Goal: Task Accomplishment & Management: Complete application form

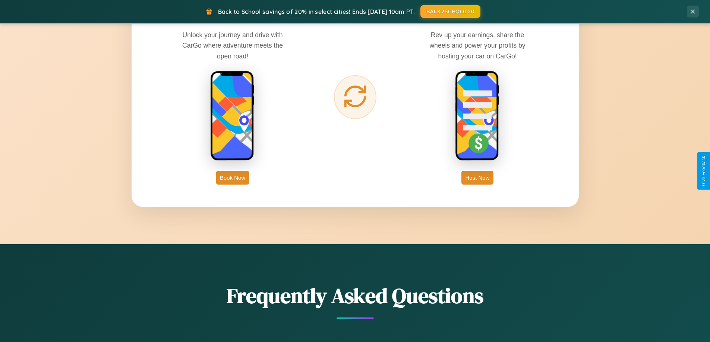
scroll to position [1434, 0]
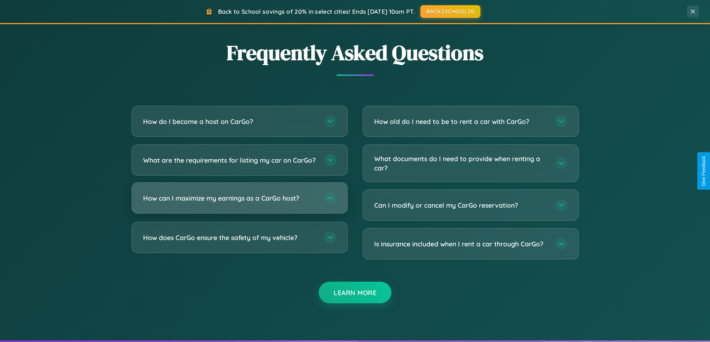
click at [239, 203] on h3 "How can I maximize my earnings as a CarGo host?" at bounding box center [230, 198] width 174 height 9
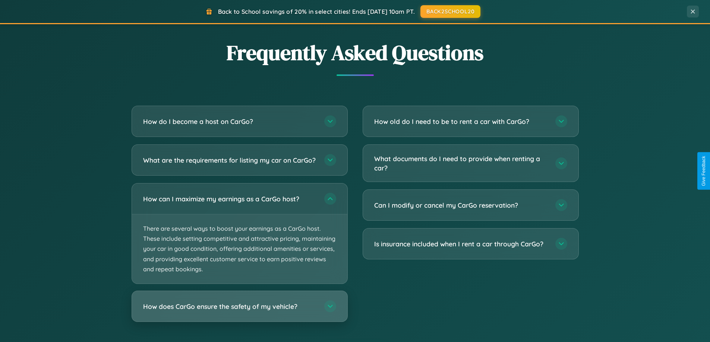
click at [239, 311] on h3 "How does CarGo ensure the safety of my vehicle?" at bounding box center [230, 306] width 174 height 9
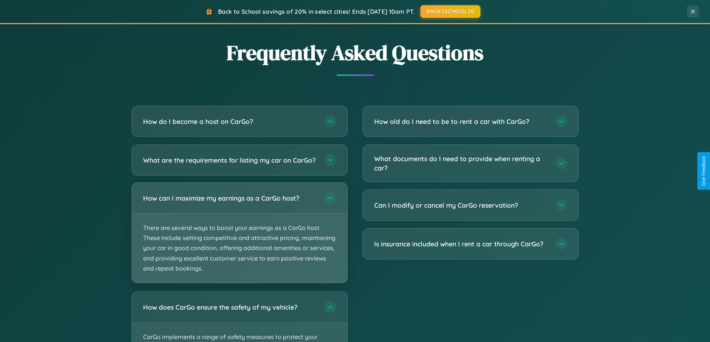
click at [239, 239] on p "There are several ways to boost your earnings as a CarGo host. These include se…" at bounding box center [239, 248] width 215 height 69
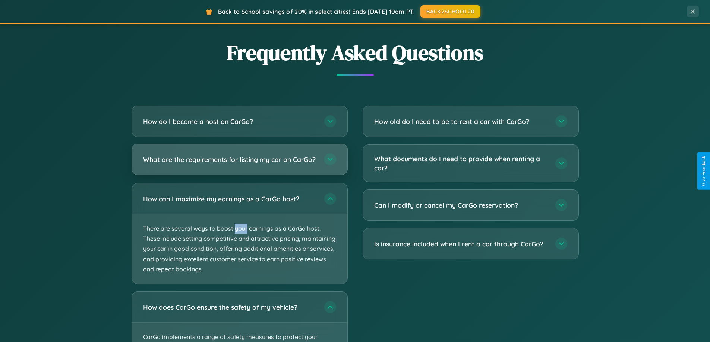
click at [239, 162] on h3 "What are the requirements for listing my car on CarGo?" at bounding box center [230, 159] width 174 height 9
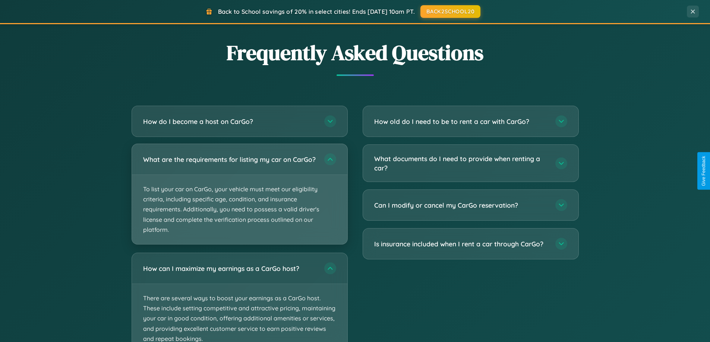
click at [239, 197] on p "To list your car on CarGo, your vehicle must meet our eligibility criteria, inc…" at bounding box center [239, 209] width 215 height 69
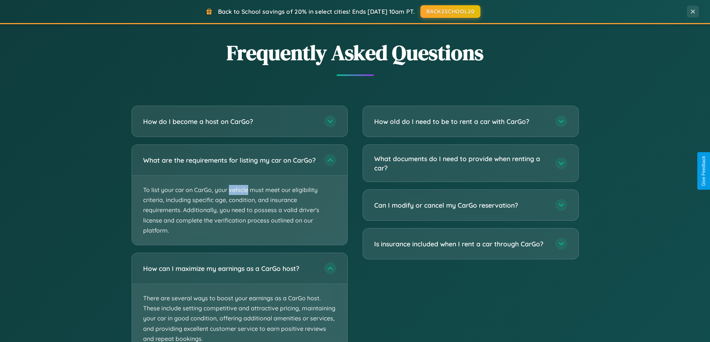
scroll to position [0, 0]
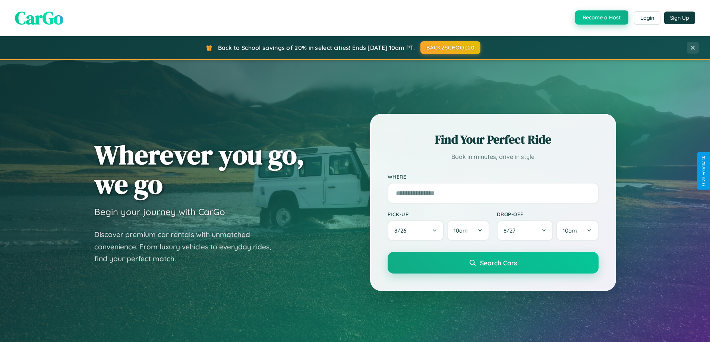
click at [601, 18] on button "Become a Host" at bounding box center [601, 17] width 53 height 14
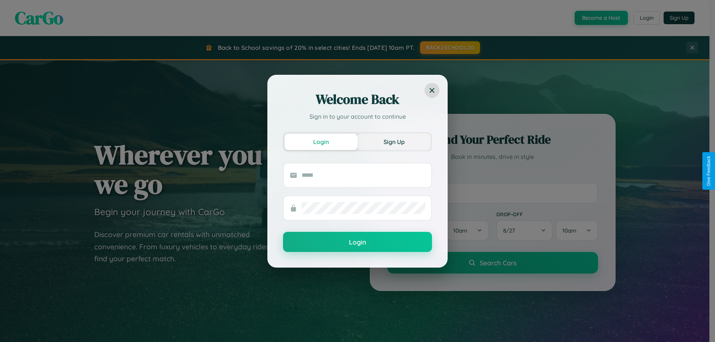
click at [394, 142] on button "Sign Up" at bounding box center [394, 142] width 73 height 16
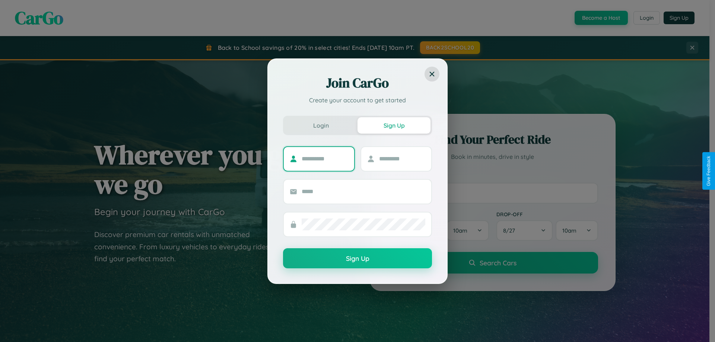
click at [325, 159] on input "text" at bounding box center [325, 159] width 47 height 12
type input "*****"
click at [402, 159] on input "text" at bounding box center [402, 159] width 47 height 12
type input "******"
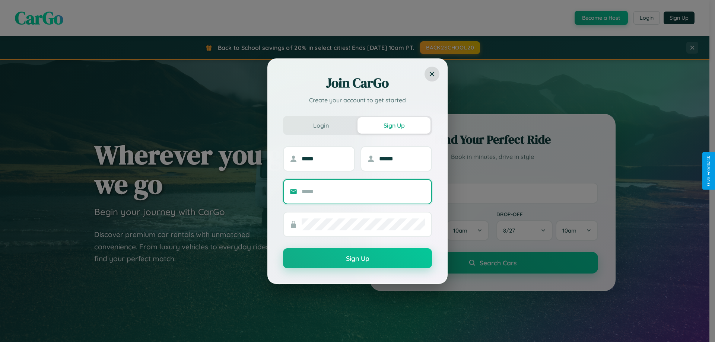
click at [364, 192] on input "text" at bounding box center [364, 192] width 124 height 12
type input "**********"
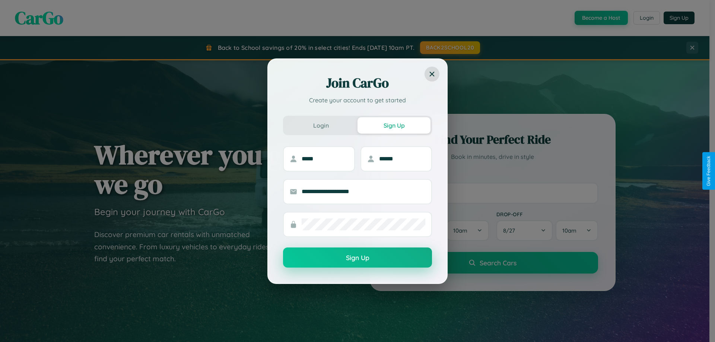
click at [358, 258] on button "Sign Up" at bounding box center [357, 258] width 149 height 20
